Goal: Information Seeking & Learning: Understand process/instructions

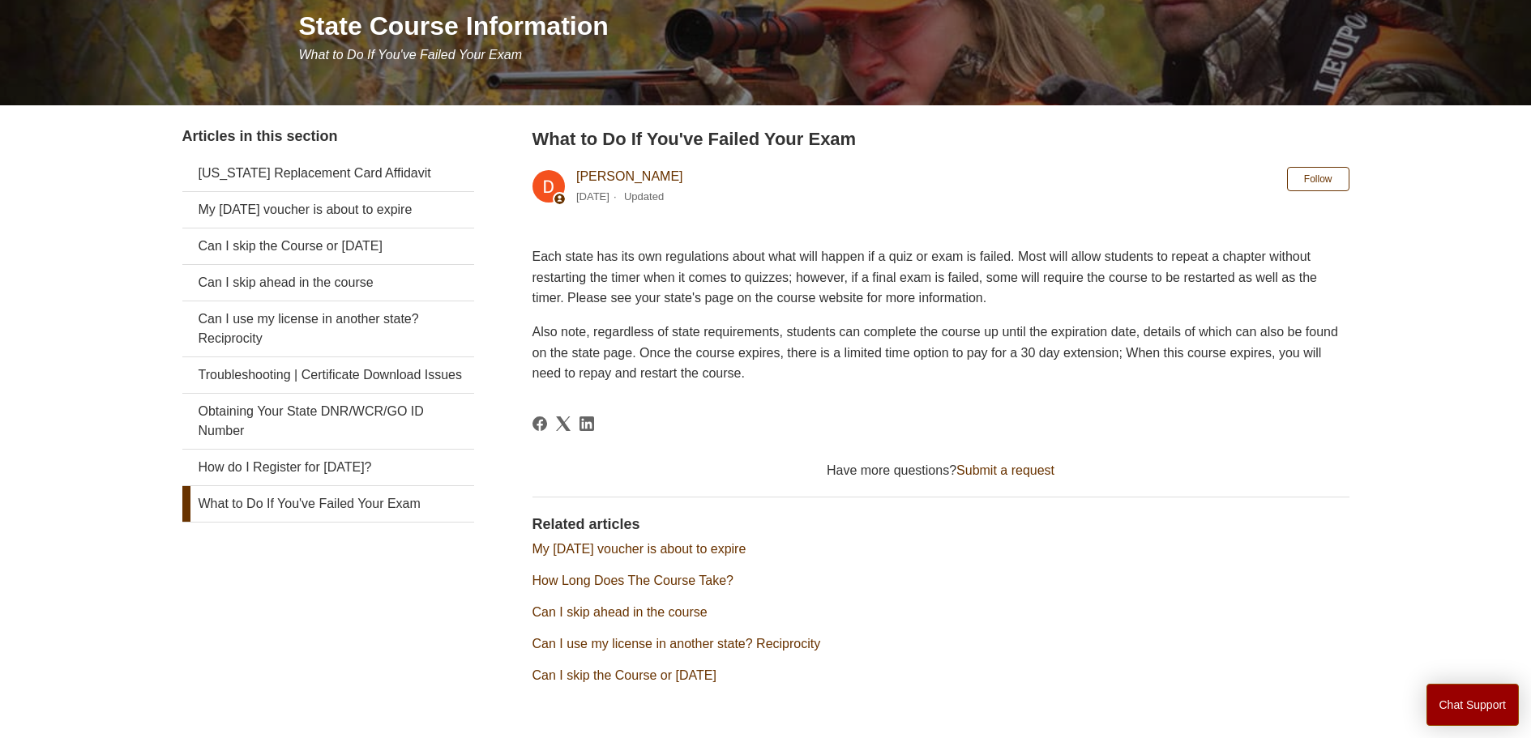
scroll to position [216, 0]
